Goal: Entertainment & Leisure: Consume media (video, audio)

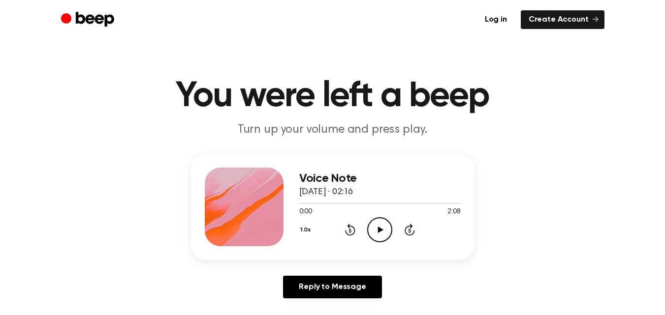
click at [381, 228] on icon "Play Audio" at bounding box center [379, 230] width 25 height 25
click at [351, 229] on icon at bounding box center [350, 231] width 2 height 4
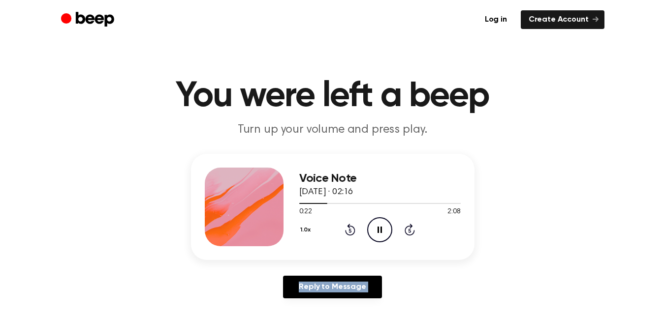
click at [351, 229] on icon at bounding box center [350, 231] width 2 height 4
click at [377, 232] on icon "Pause Audio" at bounding box center [379, 230] width 25 height 25
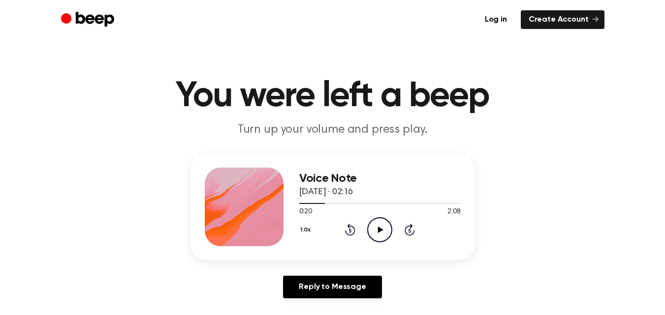
click at [377, 232] on icon "Play Audio" at bounding box center [379, 230] width 25 height 25
click at [347, 225] on icon "Rewind 5 seconds" at bounding box center [349, 229] width 11 height 13
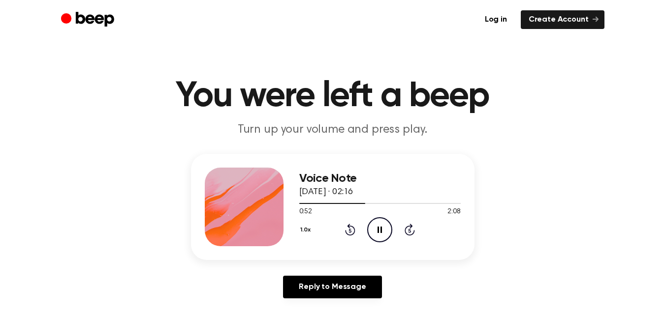
click at [347, 225] on icon "Rewind 5 seconds" at bounding box center [349, 229] width 11 height 13
click at [347, 234] on icon at bounding box center [350, 230] width 10 height 12
click at [348, 232] on icon "Rewind 5 seconds" at bounding box center [349, 229] width 11 height 13
click at [348, 230] on icon "Rewind 5 seconds" at bounding box center [349, 229] width 11 height 13
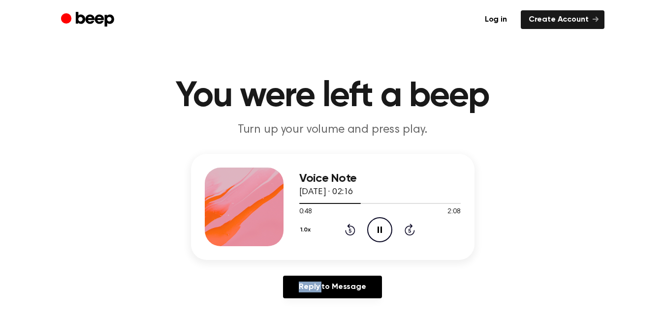
click at [348, 230] on icon "Rewind 5 seconds" at bounding box center [349, 229] width 11 height 13
click at [349, 228] on icon at bounding box center [350, 230] width 10 height 12
click at [415, 204] on div at bounding box center [379, 203] width 161 height 8
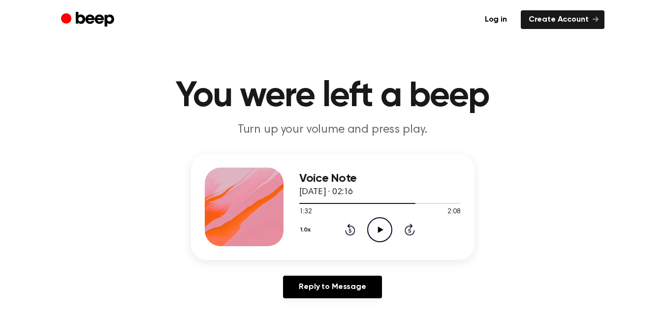
click at [381, 231] on icon "Play Audio" at bounding box center [379, 230] width 25 height 25
